Goal: Communication & Community: Participate in discussion

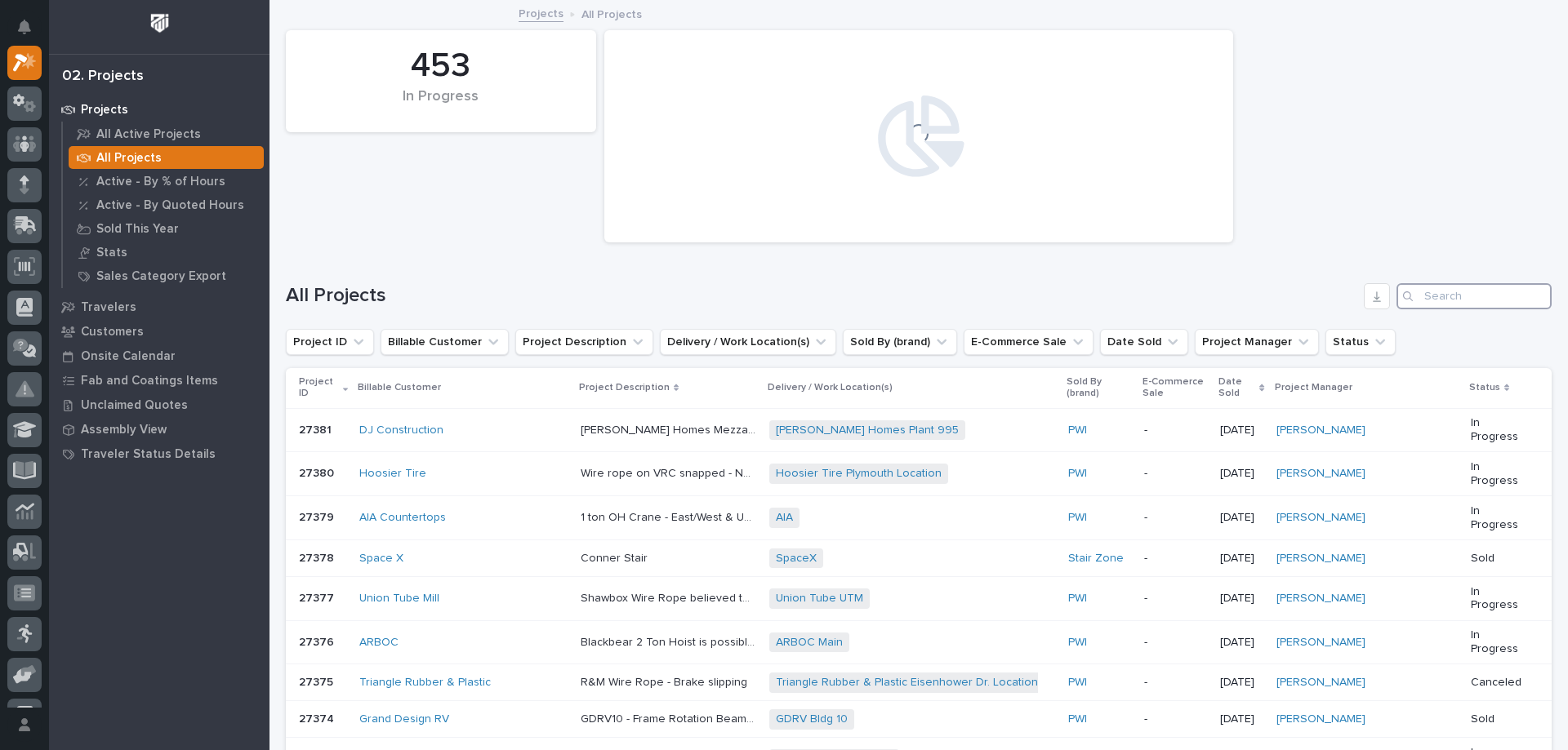
click at [1460, 294] on input "Search" at bounding box center [1475, 296] width 155 height 26
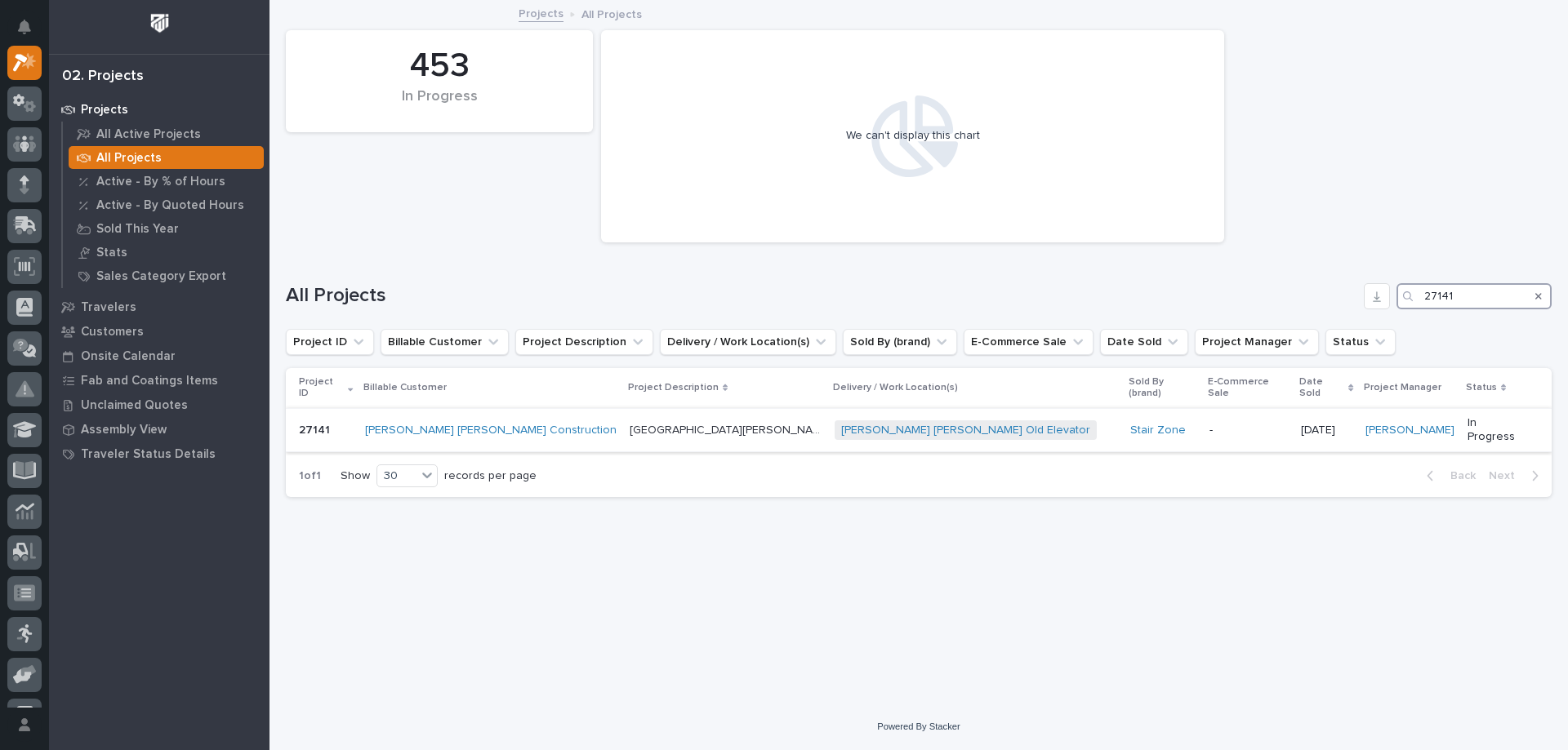
type input "27141"
click at [695, 424] on p at bounding box center [726, 430] width 193 height 13
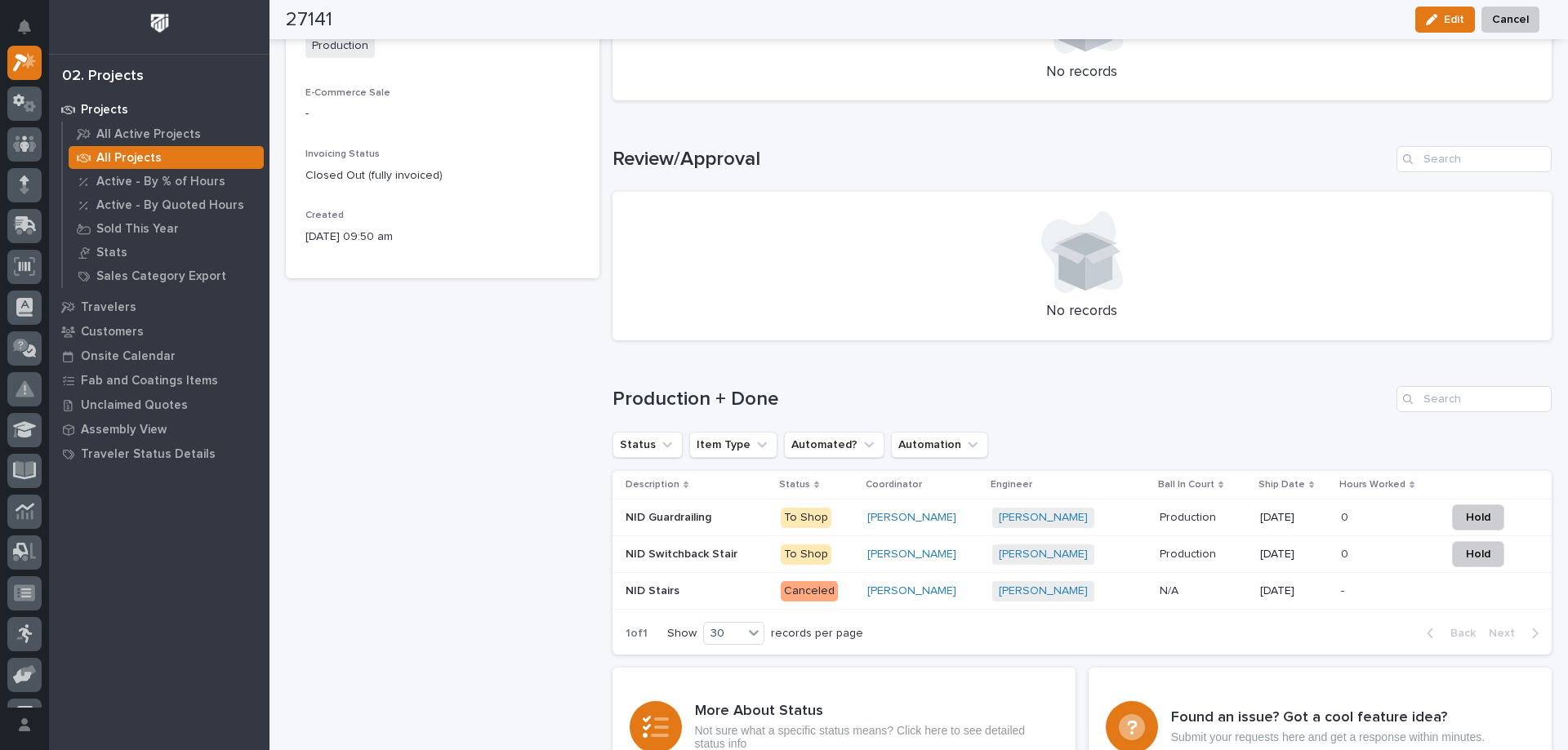
scroll to position [898, 0]
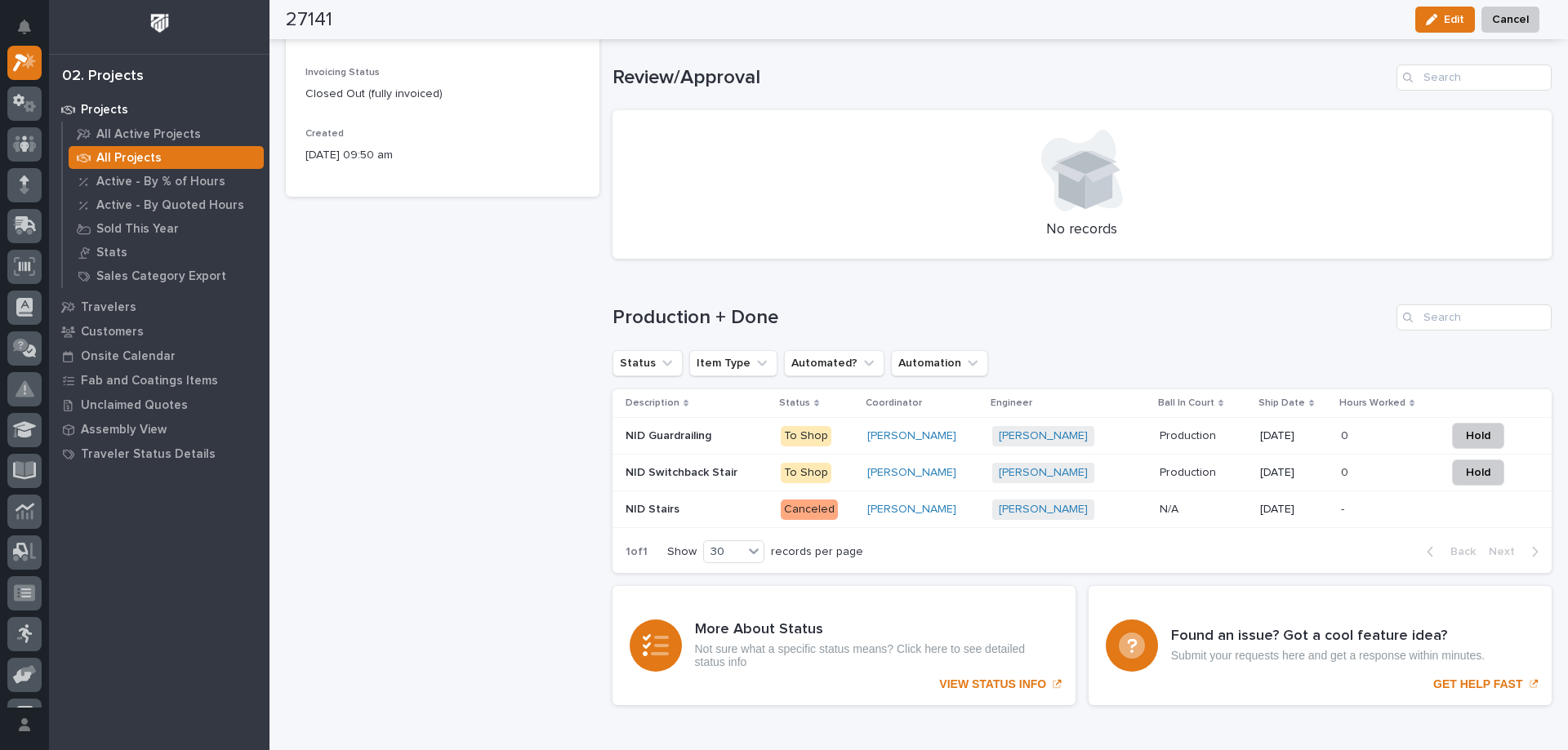
click at [701, 472] on p "NID Switchback Stair" at bounding box center [683, 471] width 115 height 17
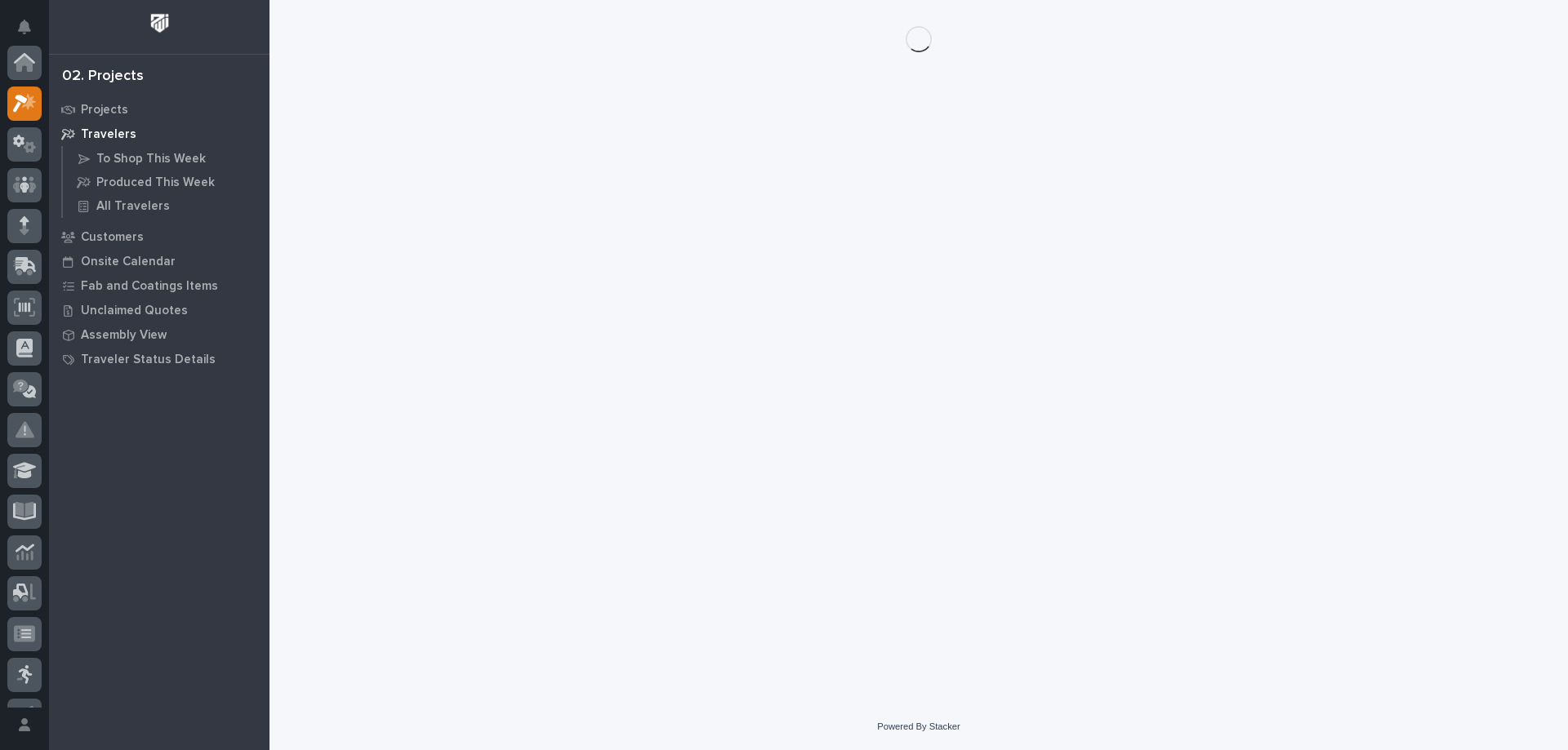
scroll to position [40, 0]
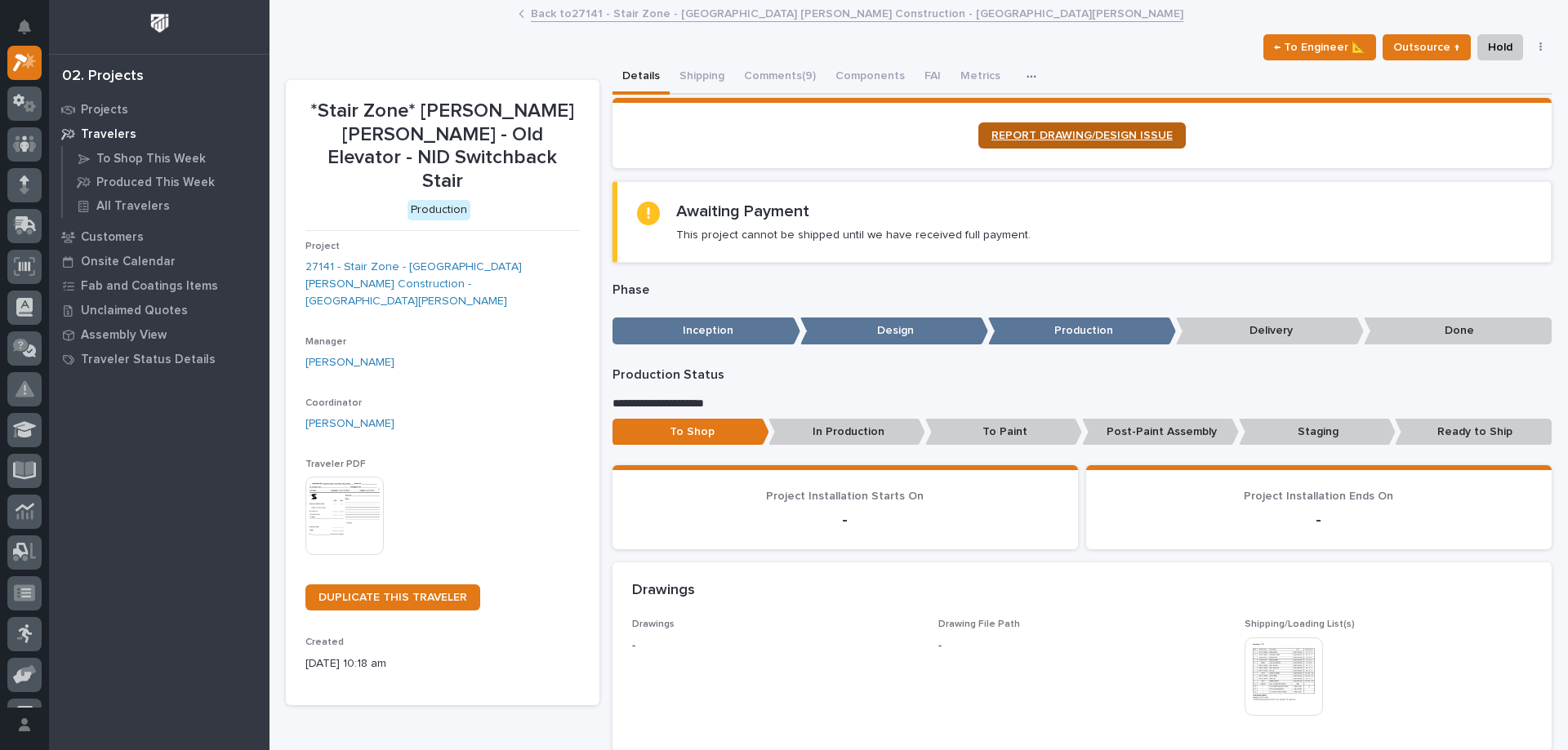
click at [1068, 142] on link "REPORT DRAWING/DESIGN ISSUE" at bounding box center [1082, 135] width 208 height 26
click at [766, 69] on button "Comments (9)" at bounding box center [780, 77] width 92 height 34
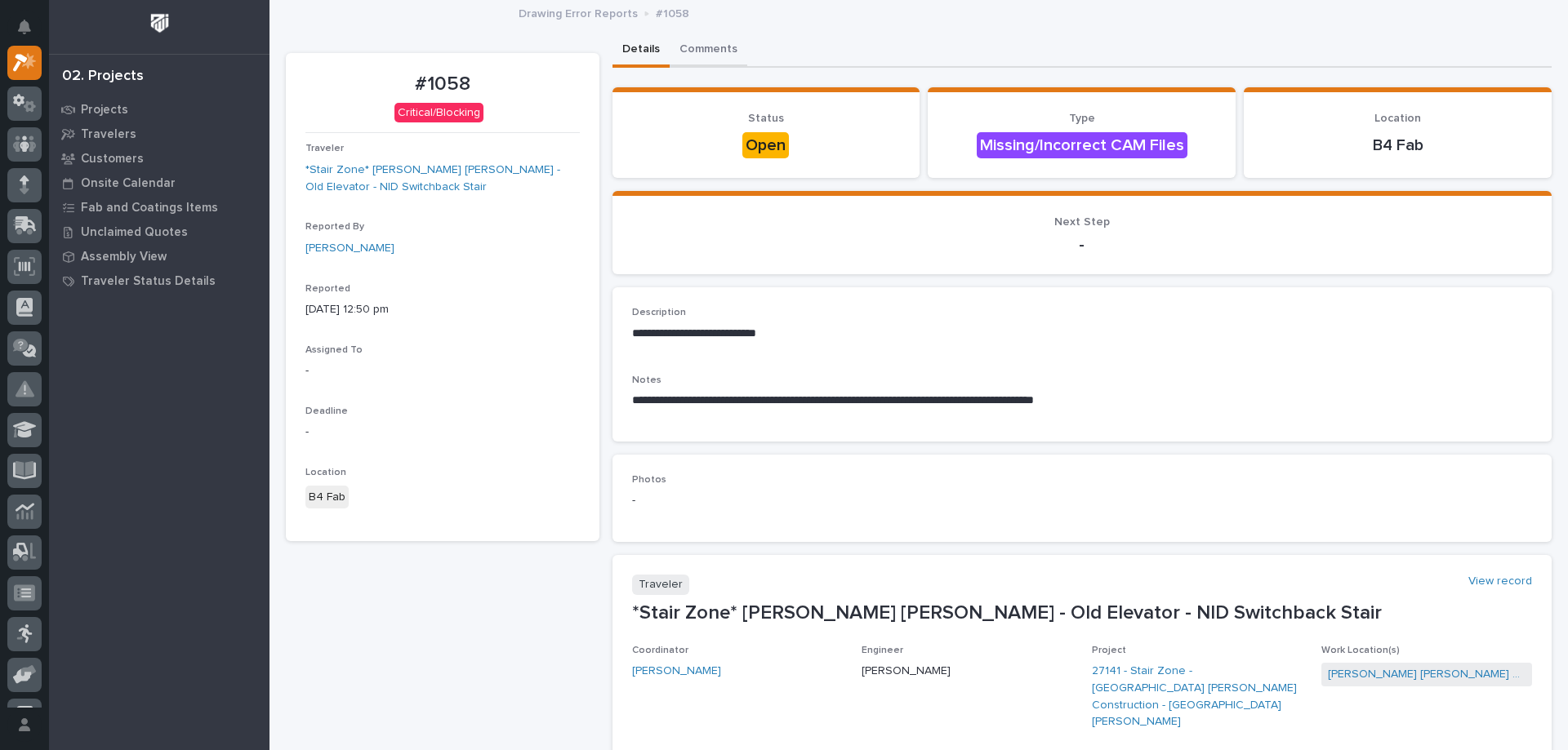
click at [702, 45] on button "Comments" at bounding box center [708, 50] width 77 height 34
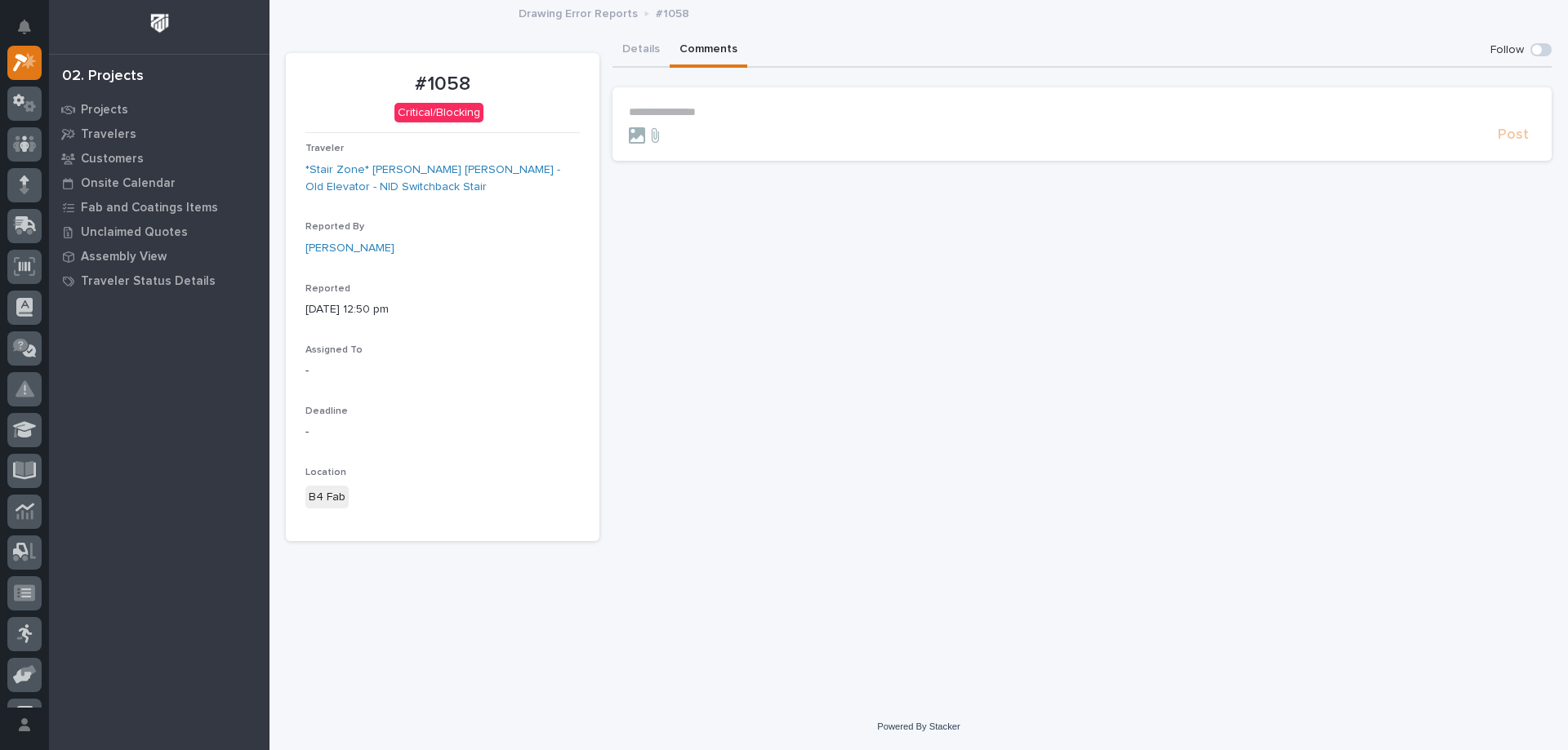
click at [774, 108] on p "**********" at bounding box center [1083, 111] width 908 height 13
click at [1508, 144] on span "Post" at bounding box center [1513, 142] width 31 height 19
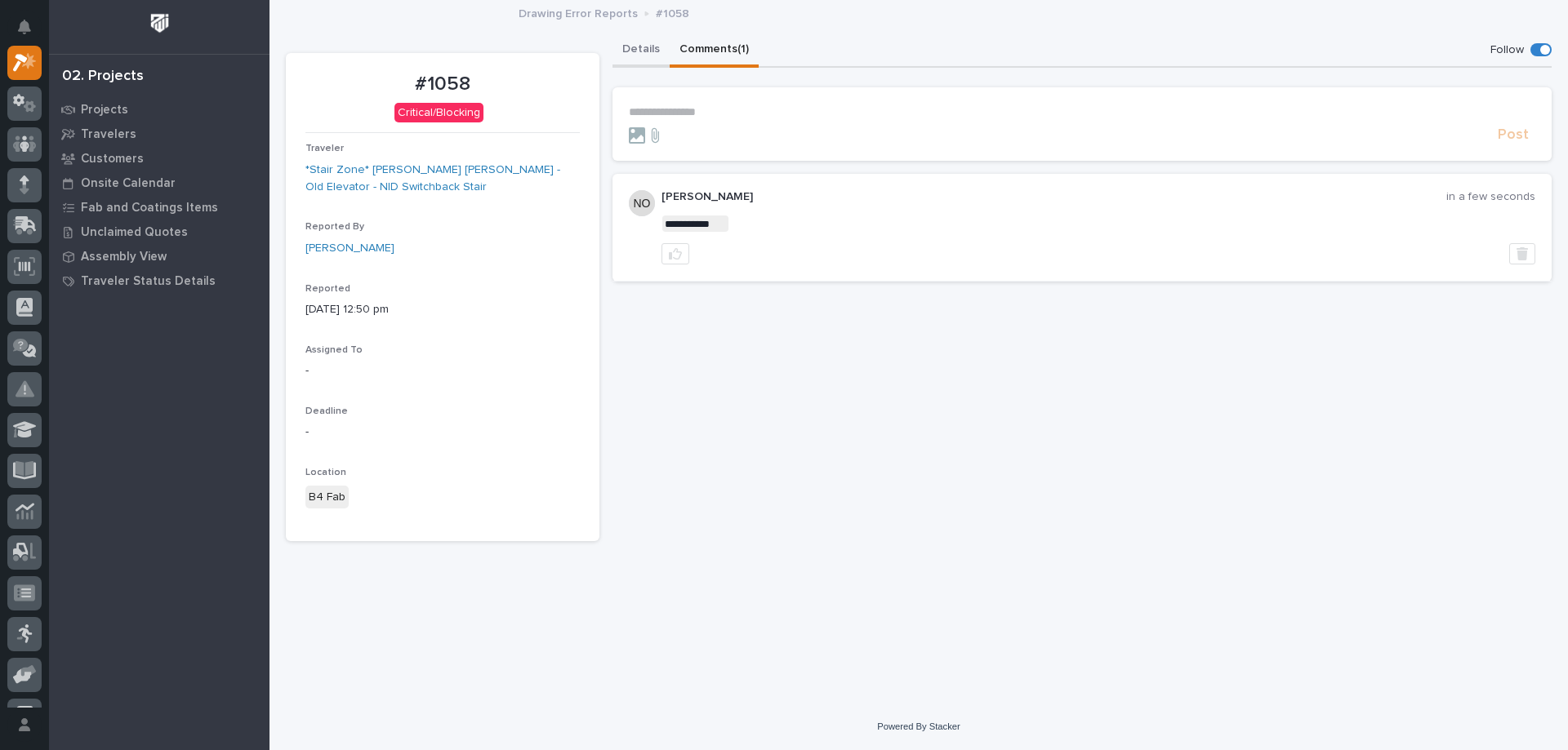
click at [647, 58] on button "Details" at bounding box center [642, 50] width 58 height 34
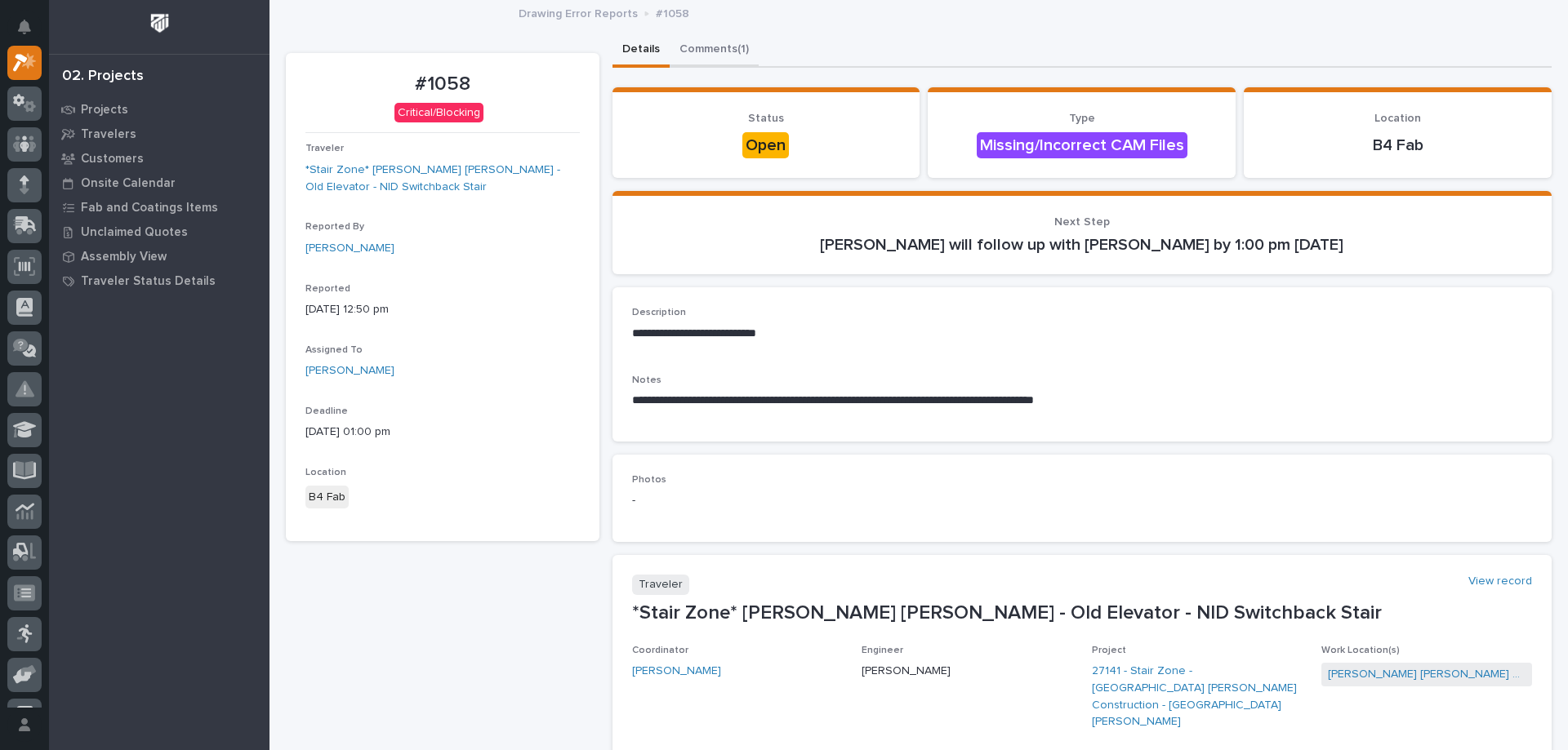
click at [719, 38] on button "Comments (1)" at bounding box center [713, 50] width 89 height 34
